Goal: Register for event/course

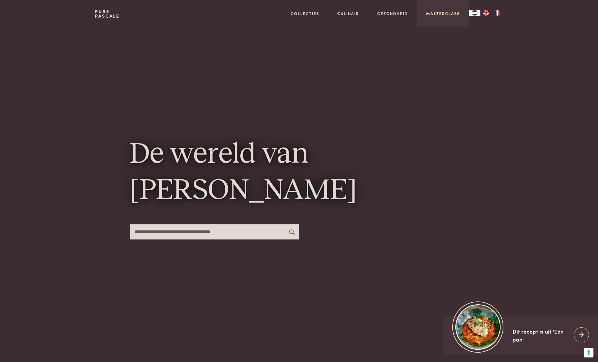
click at [451, 13] on link "Masterclass" at bounding box center [443, 14] width 34 height 6
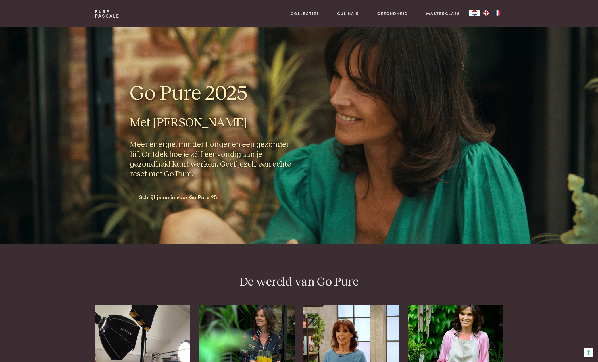
click at [188, 195] on link "Schrijf je nu in voor Go Pure 25" at bounding box center [178, 197] width 97 height 18
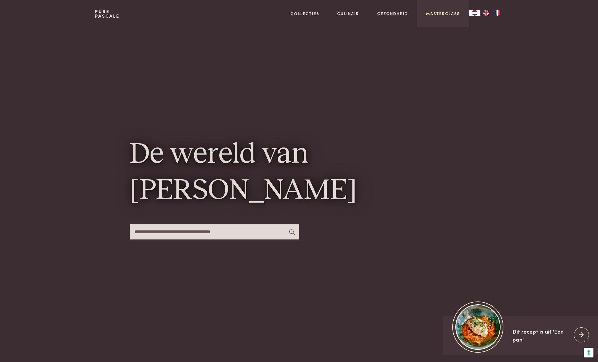
click at [443, 15] on link "Masterclass" at bounding box center [443, 14] width 34 height 6
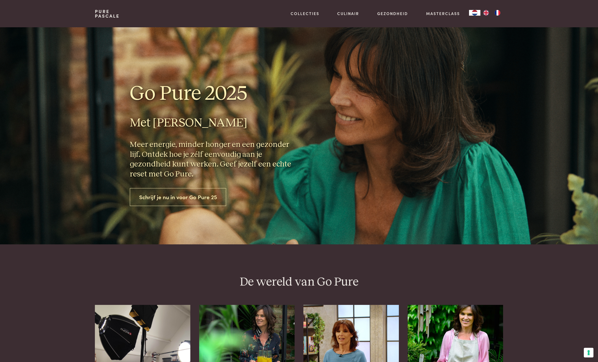
click at [165, 196] on link "Schrijf je nu in voor Go Pure 25" at bounding box center [178, 197] width 97 height 18
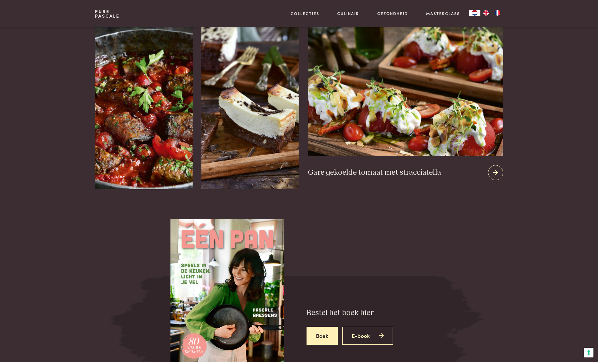
scroll to position [726, 0]
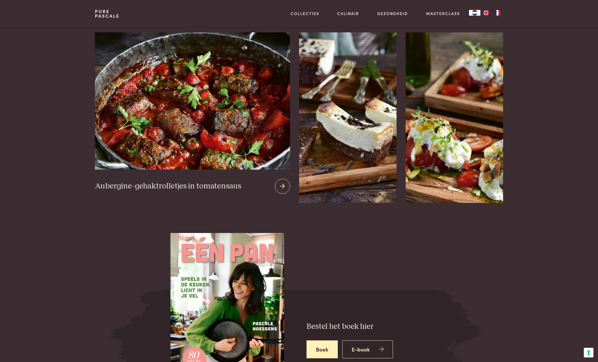
click at [180, 128] on img at bounding box center [192, 100] width 195 height 137
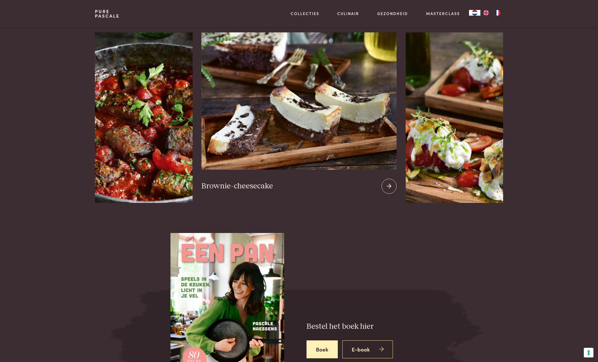
click at [328, 123] on img at bounding box center [299, 100] width 195 height 137
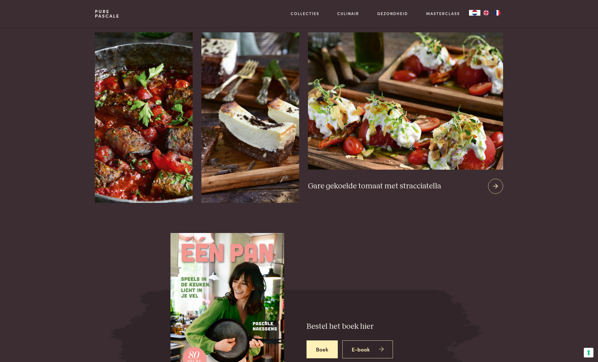
click at [459, 95] on img at bounding box center [405, 100] width 195 height 137
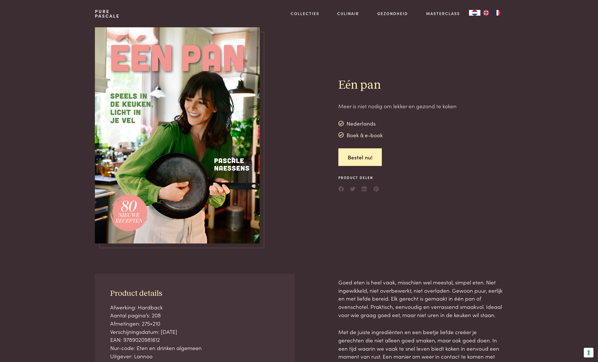
scroll to position [0, 0]
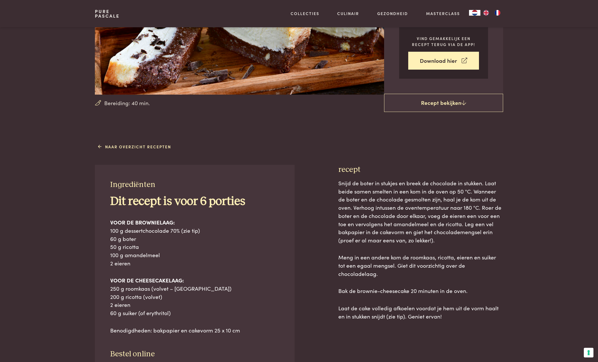
scroll to position [116, 0]
